Goal: Information Seeking & Learning: Check status

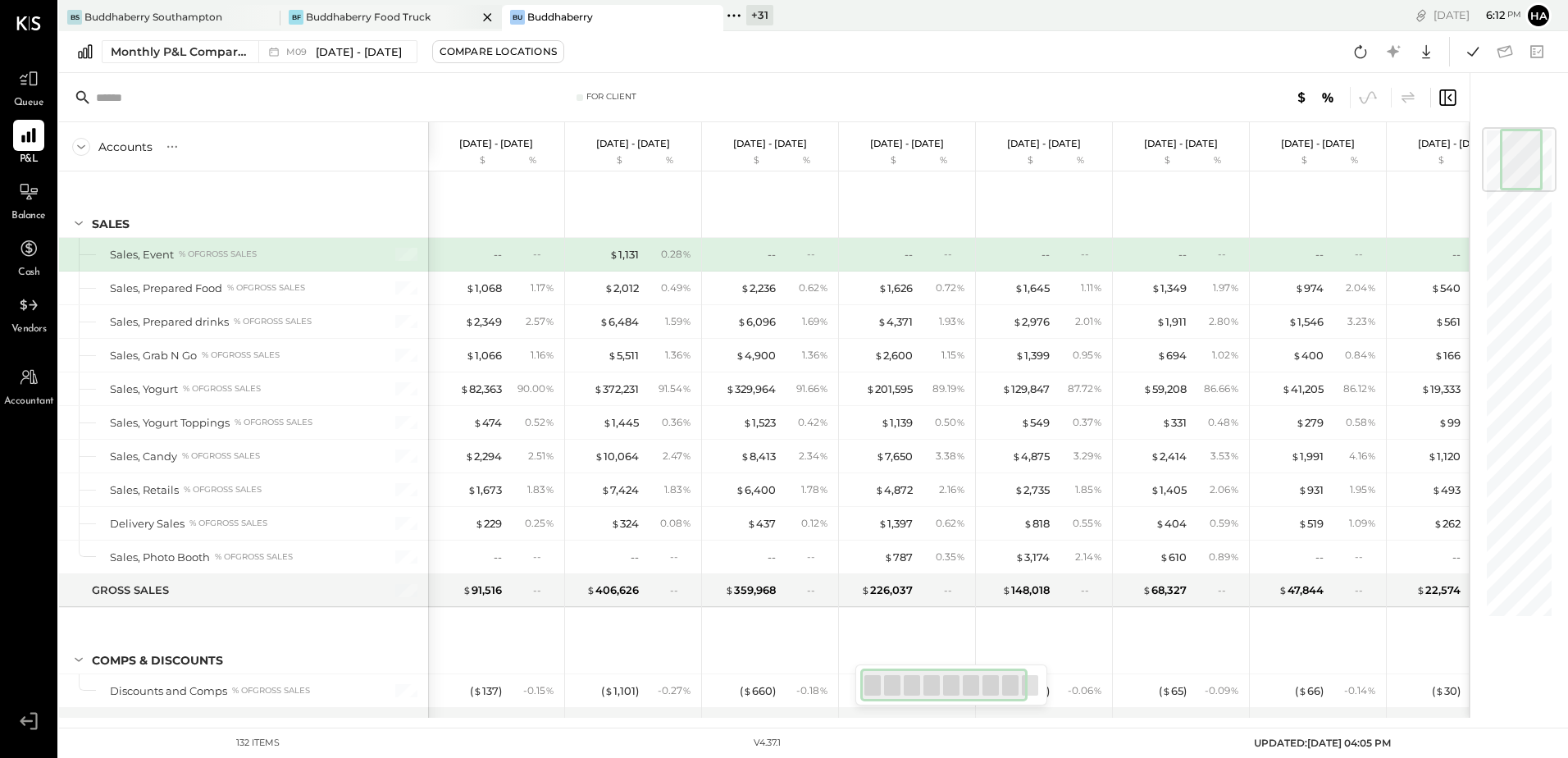
scroll to position [1219, 0]
